Goal: Task Accomplishment & Management: Manage account settings

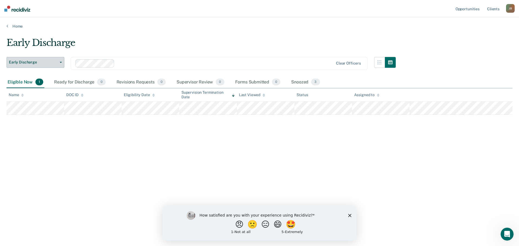
click at [62, 62] on button "Early Discharge" at bounding box center [35, 62] width 58 height 11
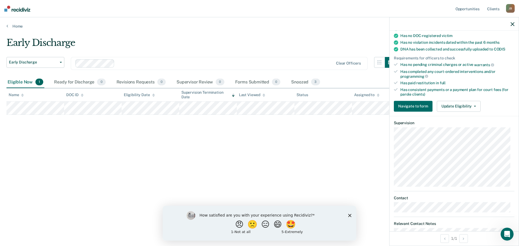
scroll to position [162, 0]
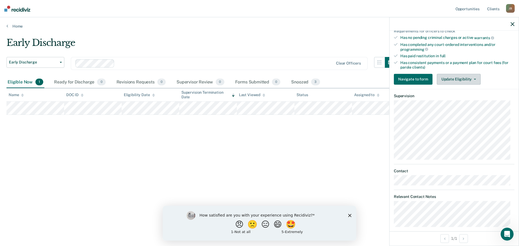
click at [467, 77] on button "Update Eligibility" at bounding box center [459, 79] width 44 height 11
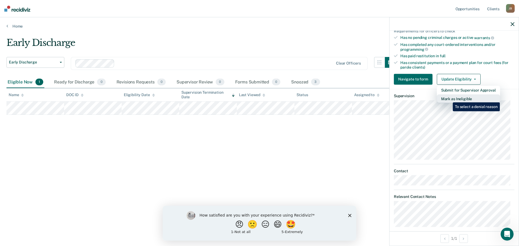
click at [449, 98] on button "Mark as Ineligible" at bounding box center [468, 98] width 63 height 9
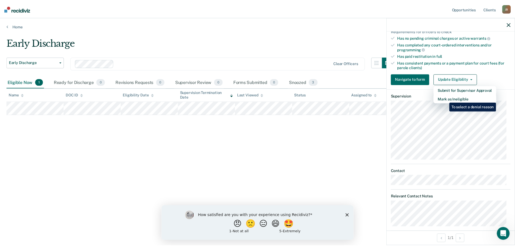
scroll to position [29, 0]
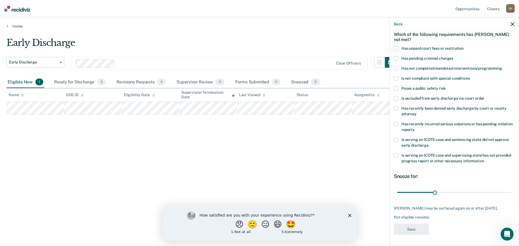
click at [396, 47] on span at bounding box center [396, 49] width 4 height 4
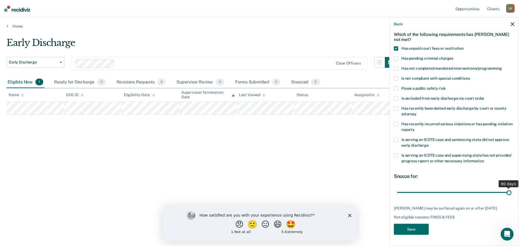
drag, startPoint x: 435, startPoint y: 188, endPoint x: 508, endPoint y: 185, distance: 73.6
type input "90"
click at [508, 188] on input "range" at bounding box center [454, 192] width 114 height 9
click at [409, 229] on button "Save" at bounding box center [411, 229] width 35 height 11
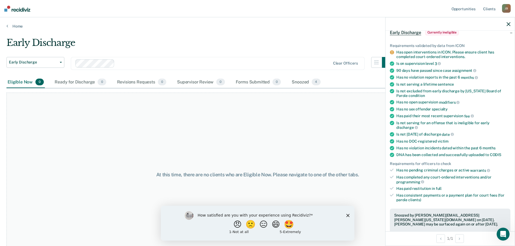
click at [510, 23] on icon "button" at bounding box center [509, 24] width 4 height 4
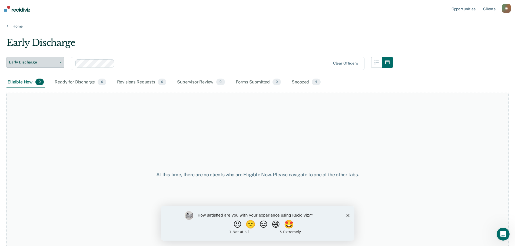
click at [58, 60] on button "Early Discharge" at bounding box center [35, 62] width 58 height 11
click at [23, 75] on div "Early Discharge" at bounding box center [33, 73] width 44 height 9
click at [490, 9] on link "Client s" at bounding box center [489, 8] width 15 height 17
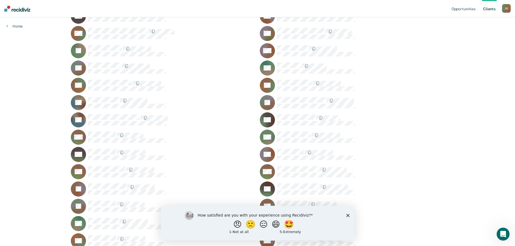
scroll to position [168, 0]
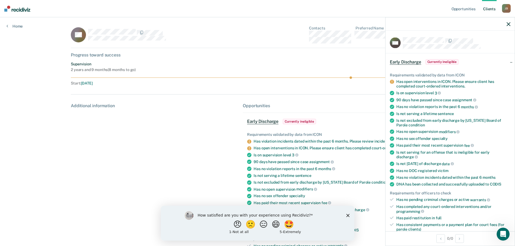
click at [510, 23] on icon "button" at bounding box center [509, 24] width 4 height 4
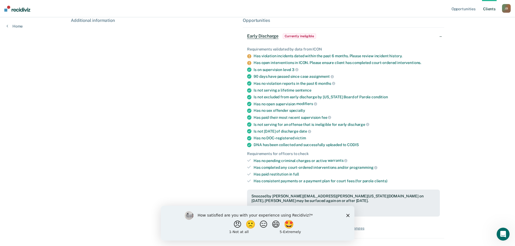
scroll to position [106, 0]
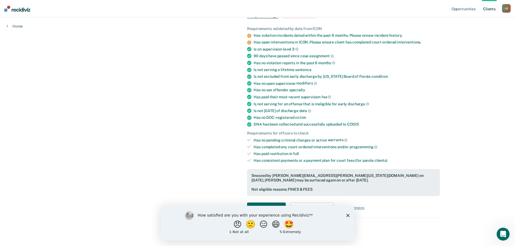
click at [347, 214] on icon "Close survey" at bounding box center [347, 215] width 3 height 3
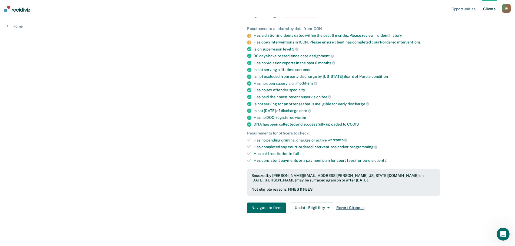
click at [351, 209] on span "Revert Changes" at bounding box center [351, 208] width 28 height 5
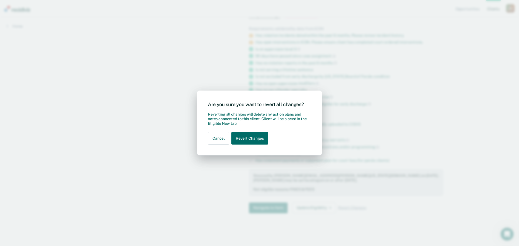
click at [177, 194] on div "Are you sure you want to revert all changes? Reverting all changes will delete …" at bounding box center [259, 123] width 519 height 246
click at [93, 36] on div "Are you sure you want to revert all changes? Reverting all changes will delete …" at bounding box center [259, 123] width 519 height 246
click at [217, 138] on button "Cancel" at bounding box center [218, 138] width 21 height 13
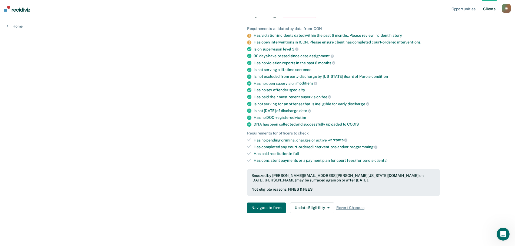
scroll to position [0, 0]
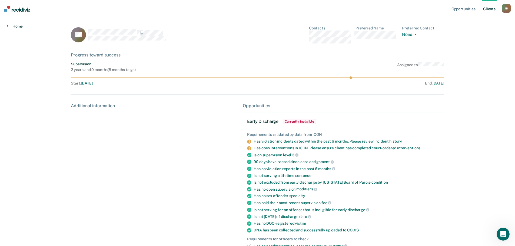
click at [20, 27] on link "Home" at bounding box center [14, 26] width 16 height 5
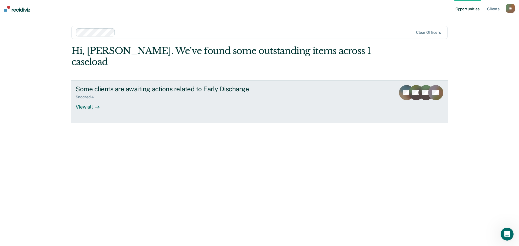
click at [89, 100] on div "View all" at bounding box center [91, 105] width 30 height 11
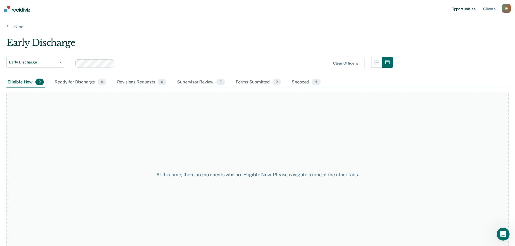
click at [465, 8] on link "Opportunities" at bounding box center [464, 8] width 26 height 17
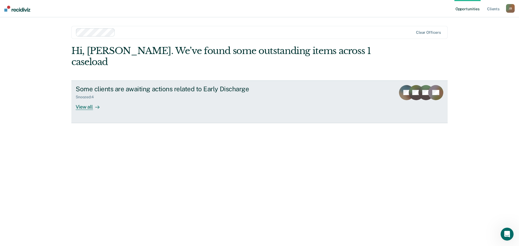
click at [85, 100] on div "View all" at bounding box center [91, 105] width 30 height 11
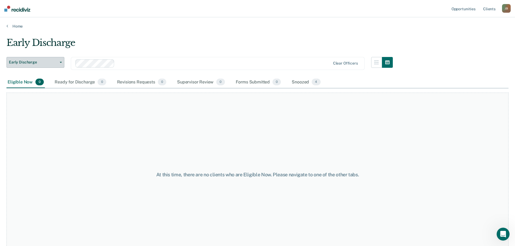
click at [61, 62] on icon "button" at bounding box center [61, 62] width 2 height 1
click at [32, 74] on div "Early Discharge" at bounding box center [33, 73] width 44 height 9
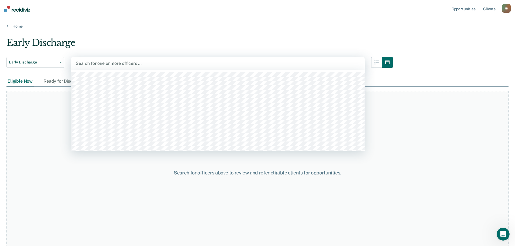
click at [106, 64] on div at bounding box center [218, 63] width 284 height 6
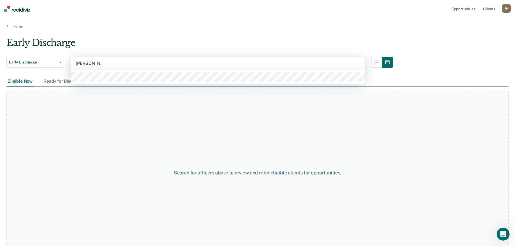
type input "[PERSON_NAME]"
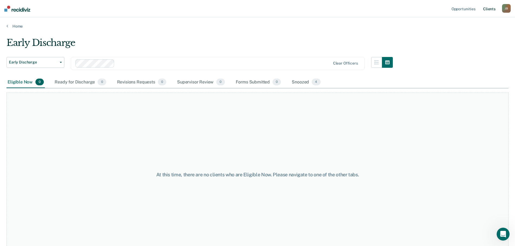
click at [490, 9] on link "Client s" at bounding box center [489, 8] width 15 height 17
click at [487, 6] on link "Client s" at bounding box center [489, 8] width 15 height 17
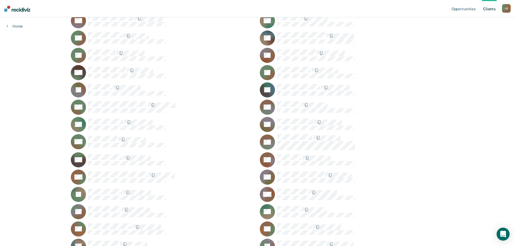
scroll to position [81, 0]
